Goal: Task Accomplishment & Management: Manage account settings

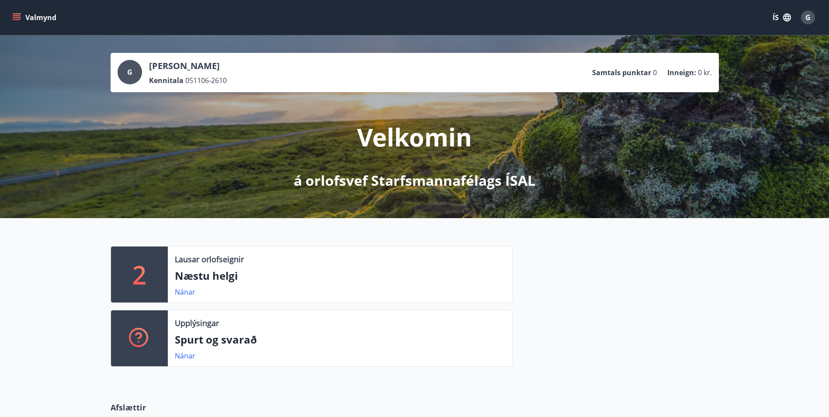
click at [804, 21] on div "G" at bounding box center [808, 17] width 14 height 14
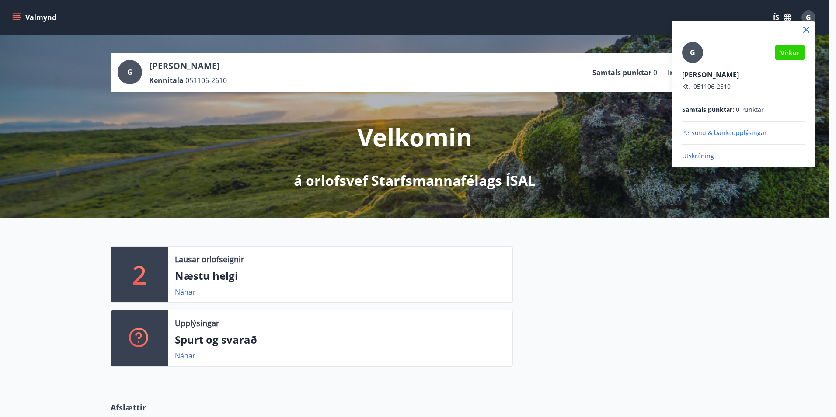
click at [682, 18] on div at bounding box center [418, 208] width 836 height 417
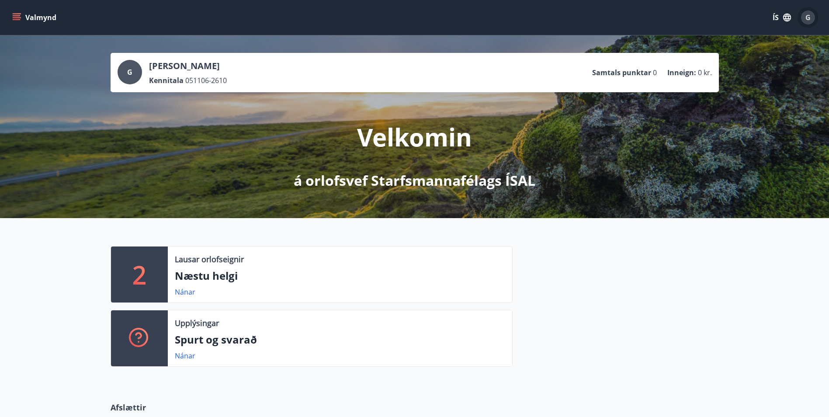
click at [804, 16] on div "G" at bounding box center [808, 17] width 14 height 14
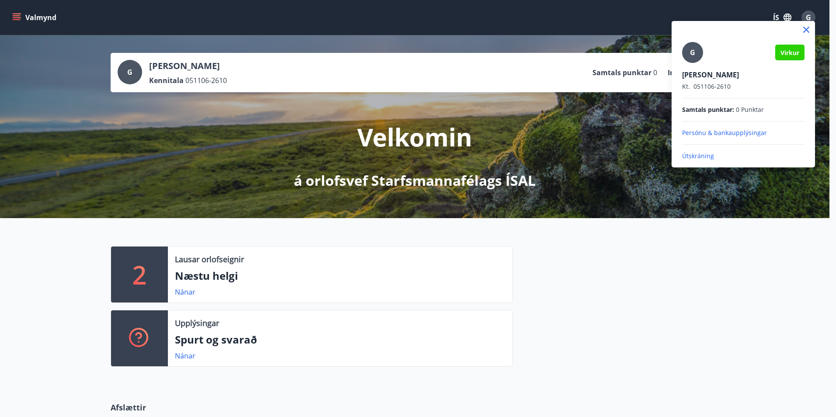
click at [724, 132] on p "Persónu & bankaupplýsingar" at bounding box center [743, 132] width 122 height 9
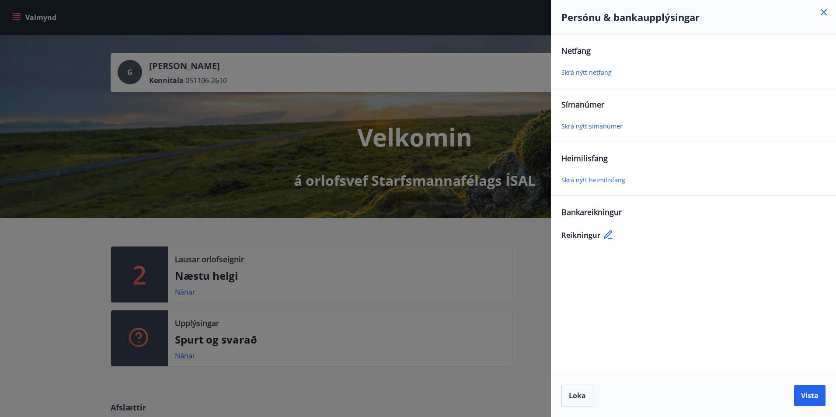
click at [817, 10] on h4 "Persónu & bankaupplýsingar" at bounding box center [693, 16] width 264 height 13
click at [822, 15] on icon at bounding box center [823, 12] width 10 height 10
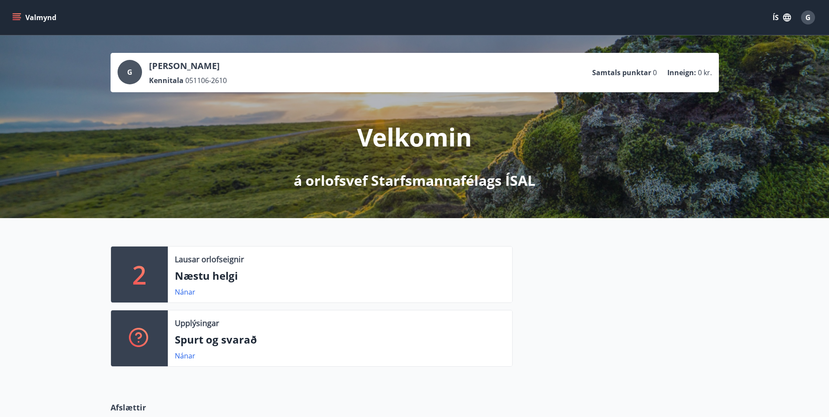
click at [813, 17] on div "G" at bounding box center [808, 17] width 14 height 14
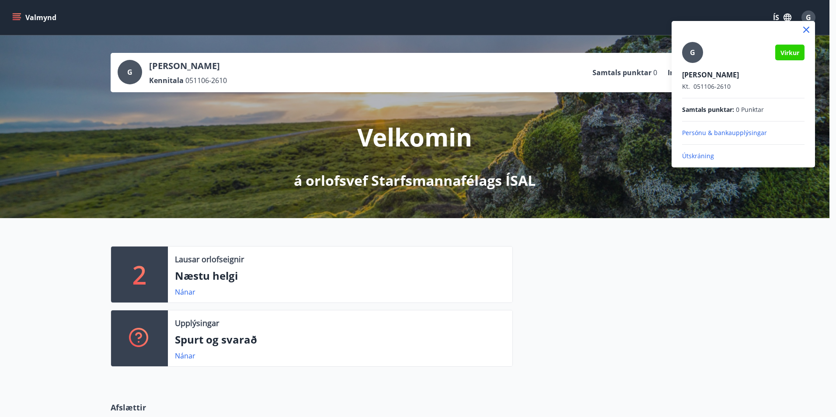
click at [709, 157] on p "Útskráning" at bounding box center [743, 156] width 122 height 9
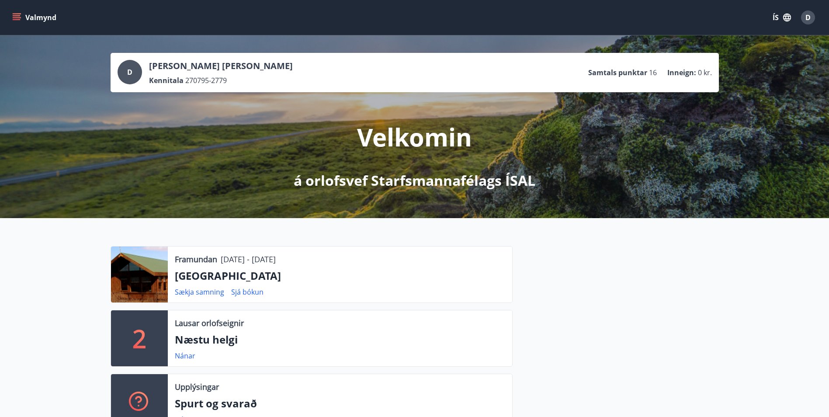
click at [21, 20] on icon "menu" at bounding box center [16, 17] width 9 height 9
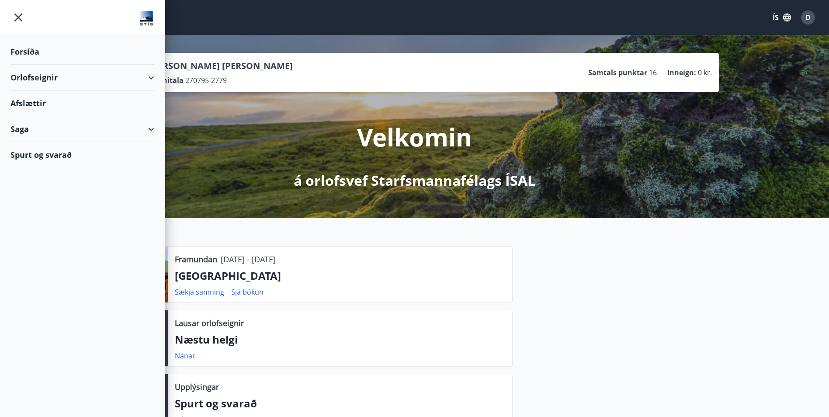
click at [69, 85] on div "Orlofseignir" at bounding box center [82, 78] width 144 height 26
click at [49, 118] on div "Bókunardagatal" at bounding box center [82, 118] width 130 height 18
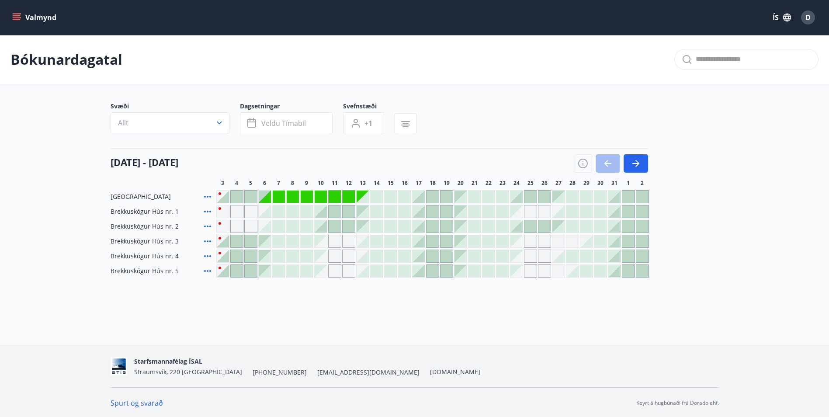
click at [227, 196] on div at bounding box center [223, 197] width 12 height 12
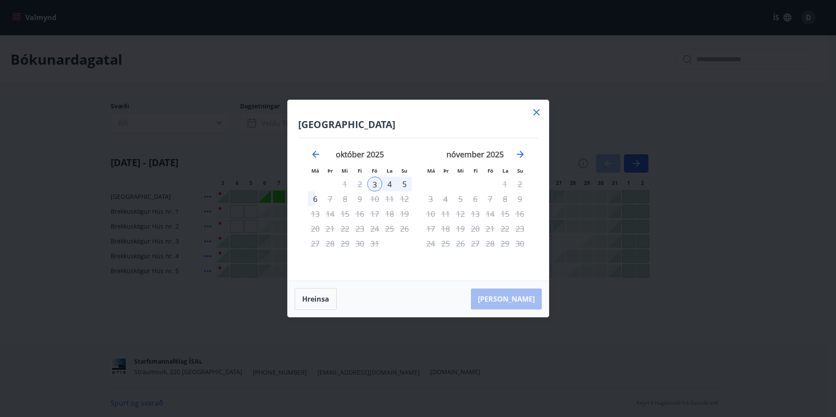
click at [539, 111] on icon at bounding box center [536, 112] width 10 height 10
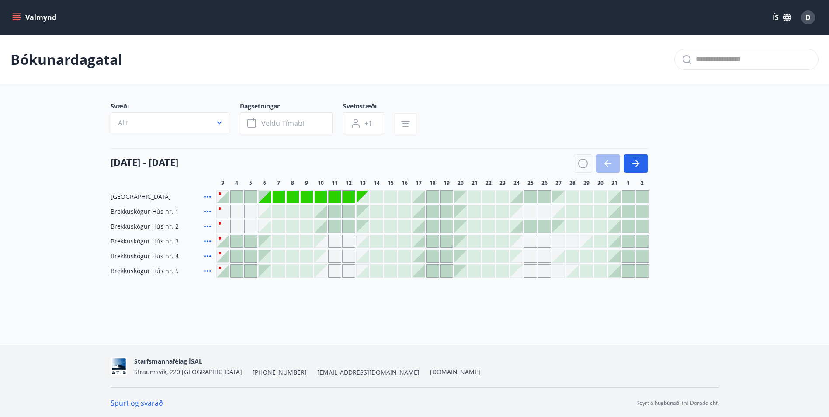
click at [820, 17] on div "Valmynd ÍS D" at bounding box center [414, 17] width 829 height 35
click at [816, 17] on button "D" at bounding box center [807, 17] width 21 height 21
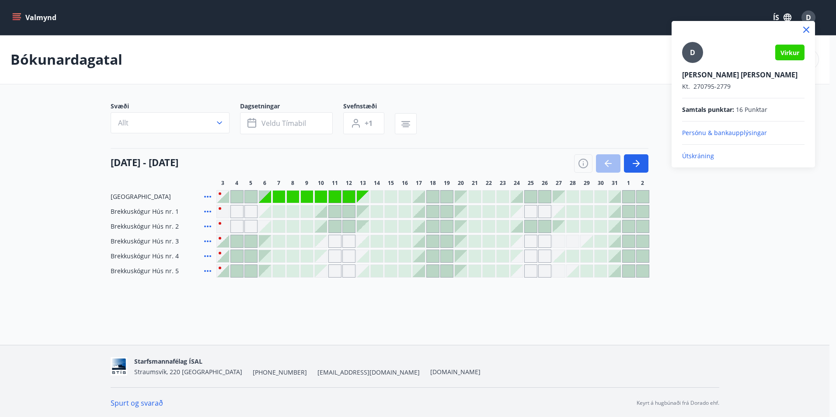
click at [745, 127] on div "D Virkur Daniel Kristinn Pétursson Kt. 270795-2779 Samtals punktar : 16 Punktar…" at bounding box center [743, 101] width 122 height 118
click at [745, 132] on p "Persónu & bankaupplýsingar" at bounding box center [743, 132] width 122 height 9
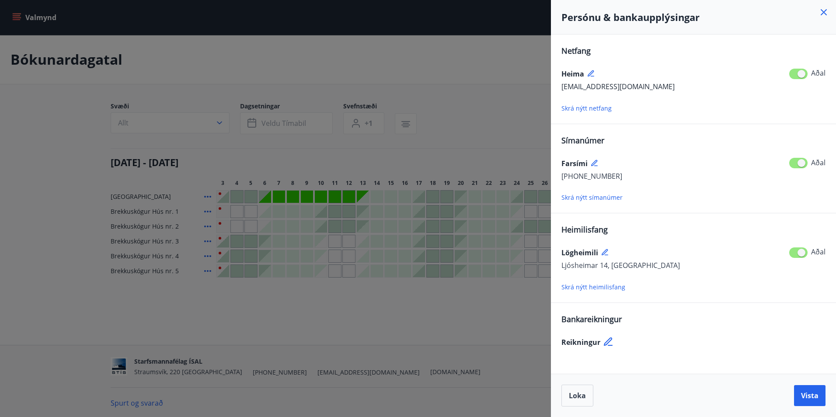
click at [821, 7] on icon at bounding box center [823, 12] width 10 height 10
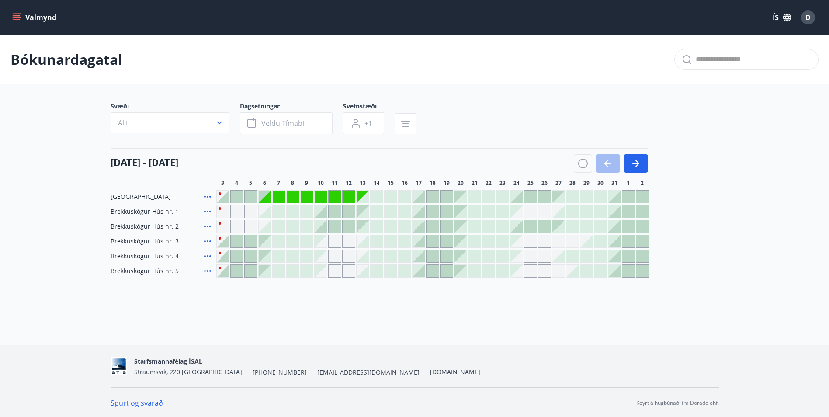
click at [15, 17] on icon "menu" at bounding box center [16, 17] width 9 height 9
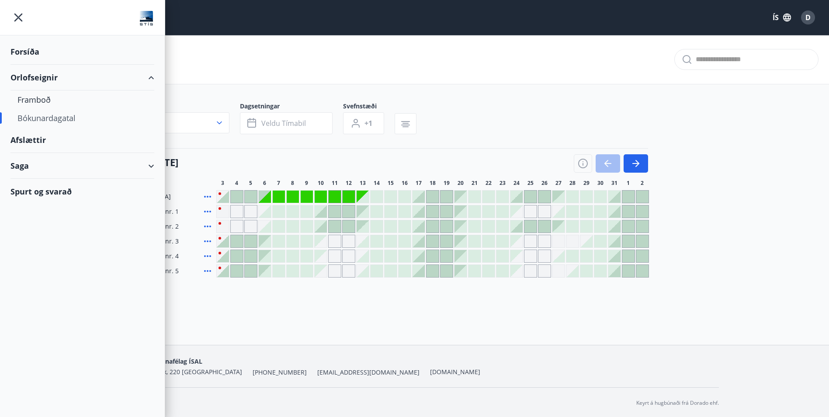
click at [16, 43] on div "Forsíða" at bounding box center [82, 52] width 144 height 26
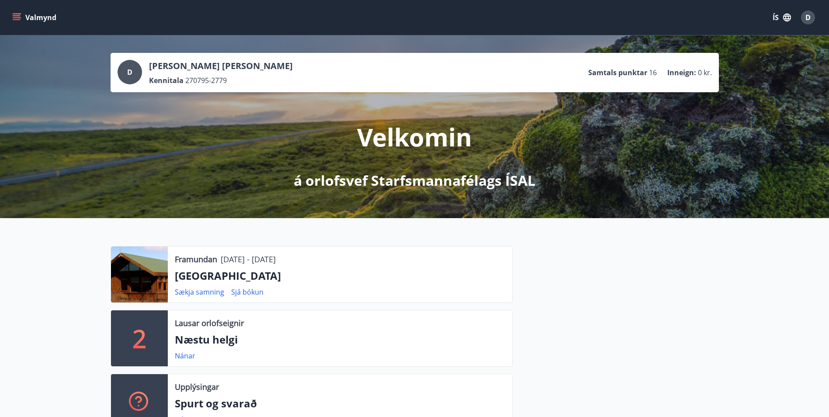
click at [799, 16] on button "D" at bounding box center [807, 17] width 21 height 21
